Goal: Information Seeking & Learning: Understand process/instructions

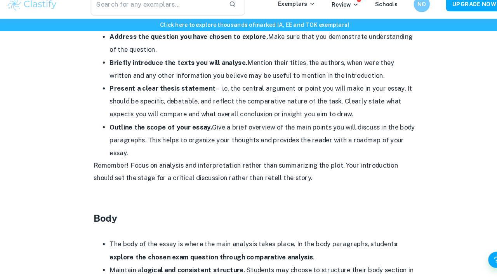
scroll to position [533, 0]
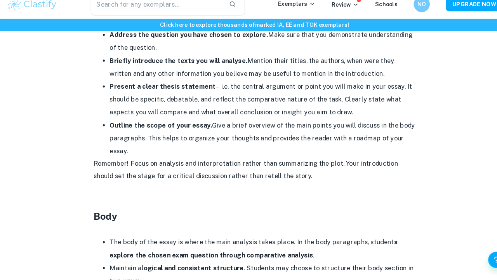
click at [316, 98] on li "Present a clear thesis statement – i.e. the central argument or point you will …" at bounding box center [256, 105] width 295 height 37
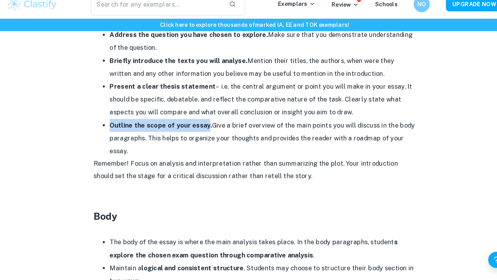
drag, startPoint x: 198, startPoint y: 116, endPoint x: 107, endPoint y: 117, distance: 91.7
click at [109, 127] on strong "Outline the scope of your essay." at bounding box center [158, 130] width 99 height 7
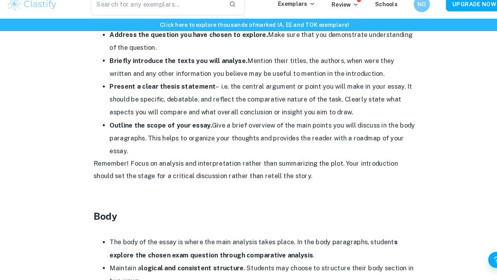
click at [160, 132] on li "Outline the scope of your essay. Give a brief overview of the main points you w…" at bounding box center [256, 143] width 295 height 37
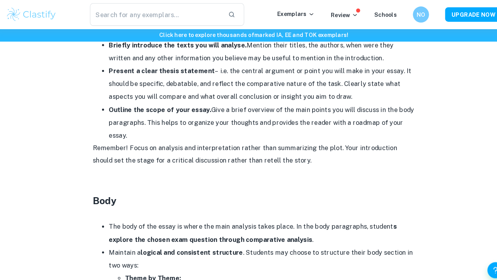
scroll to position [556, 0]
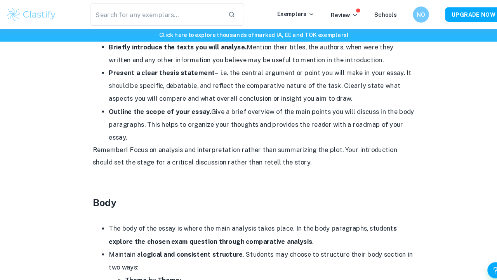
drag, startPoint x: 202, startPoint y: 105, endPoint x: 214, endPoint y: 124, distance: 22.9
click at [214, 124] on li "Outline the scope of your essay. Give a brief overview of the main points you w…" at bounding box center [256, 119] width 295 height 37
drag, startPoint x: 215, startPoint y: 126, endPoint x: 197, endPoint y: 102, distance: 30.0
click at [197, 102] on li "Outline the scope of your essay. Give a brief overview of the main points you w…" at bounding box center [256, 119] width 295 height 37
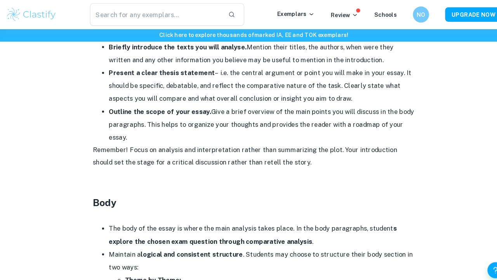
click at [143, 104] on strong "Outline the scope of your essay." at bounding box center [158, 107] width 99 height 7
drag, startPoint x: 108, startPoint y: 105, endPoint x: 207, endPoint y: 123, distance: 101.4
click at [208, 124] on li "Outline the scope of your essay. Give a brief overview of the main points you w…" at bounding box center [256, 119] width 295 height 37
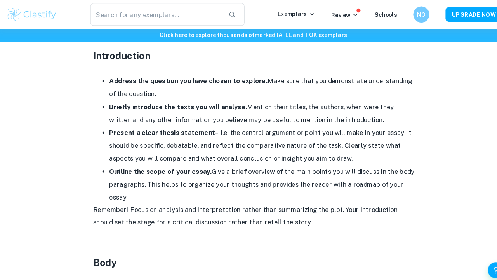
scroll to position [496, 0]
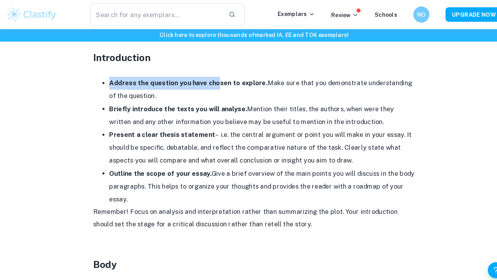
drag, startPoint x: 106, startPoint y: 77, endPoint x: 208, endPoint y: 79, distance: 102.2
click at [208, 79] on strong "Address the question you have chosen to explore." at bounding box center [185, 79] width 153 height 7
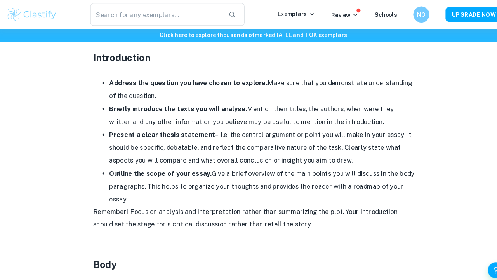
click at [219, 173] on li "Outline the scope of your essay. Give a brief overview of the main points you w…" at bounding box center [256, 179] width 295 height 37
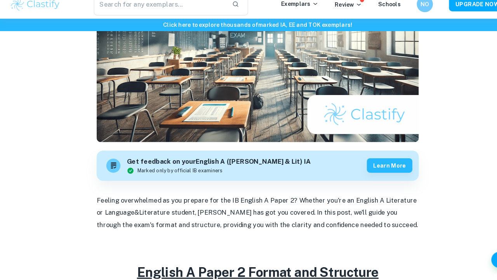
scroll to position [119, 0]
